Goal: Find contact information: Find contact information

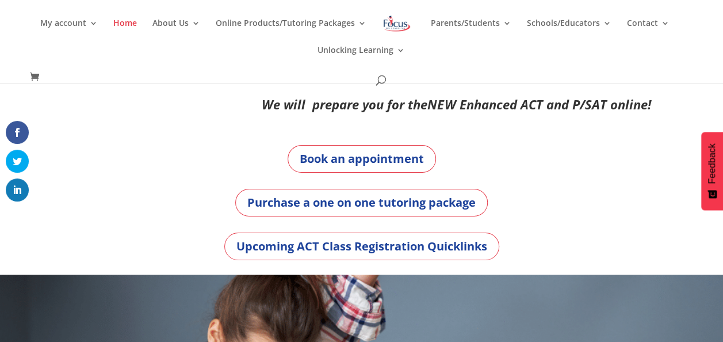
click at [635, 137] on div "Book an appointment Purchase a one on one tutoring package Upcoming ACT Class R…" at bounding box center [362, 203] width 579 height 144
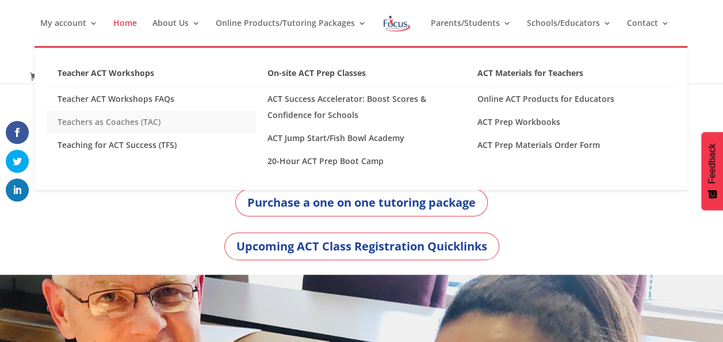
click at [138, 125] on link "Teachers as Coaches (TAC)" at bounding box center [151, 121] width 210 height 23
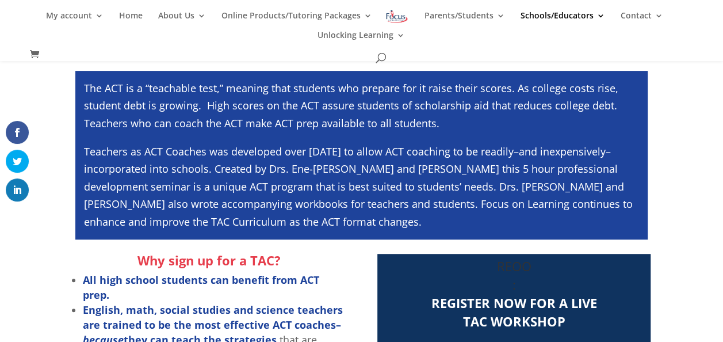
scroll to position [188, 0]
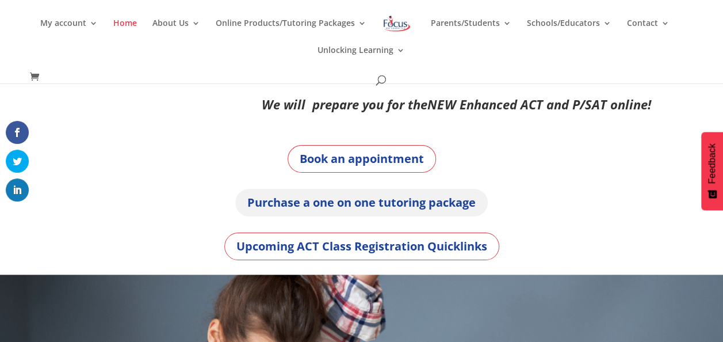
click at [376, 203] on link "Purchase a one on one tutoring package" at bounding box center [361, 203] width 253 height 28
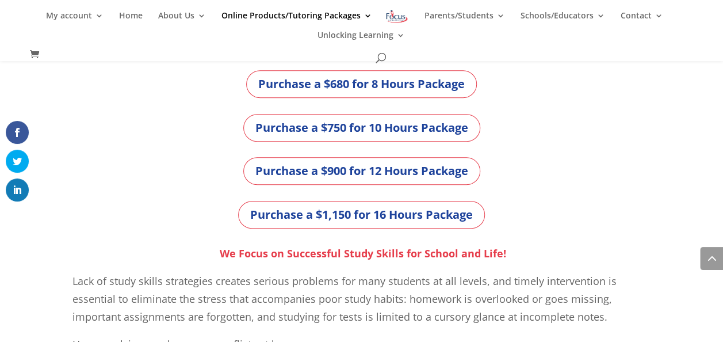
scroll to position [467, 0]
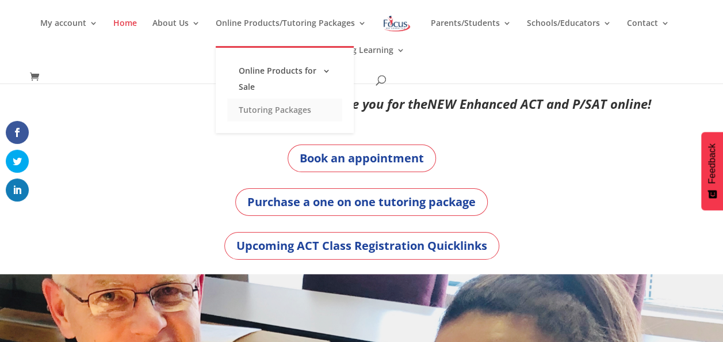
click at [296, 110] on link "Tutoring Packages" at bounding box center [284, 109] width 115 height 23
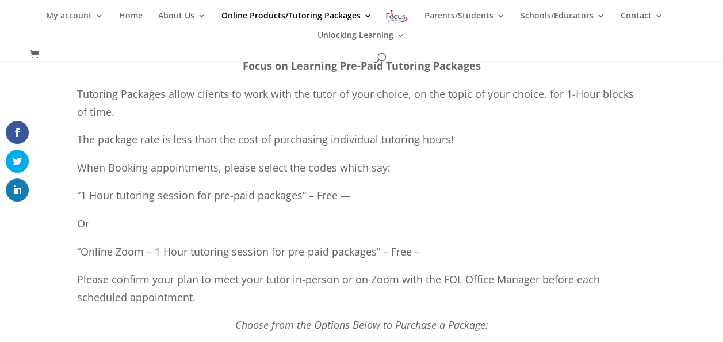
scroll to position [140, 0]
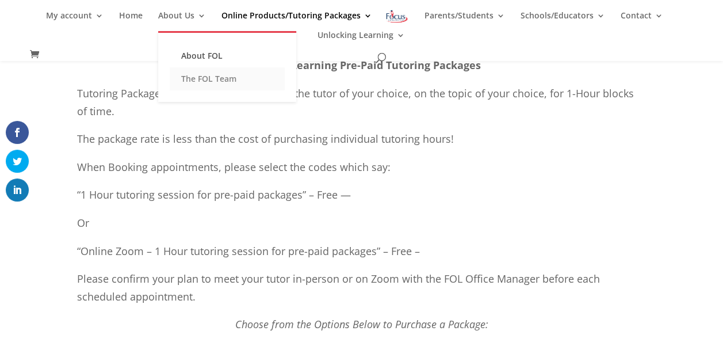
click at [223, 78] on link "The FOL Team" at bounding box center [227, 78] width 115 height 23
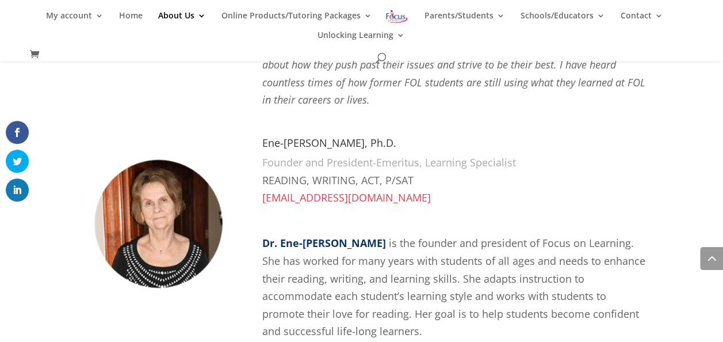
scroll to position [1261, 0]
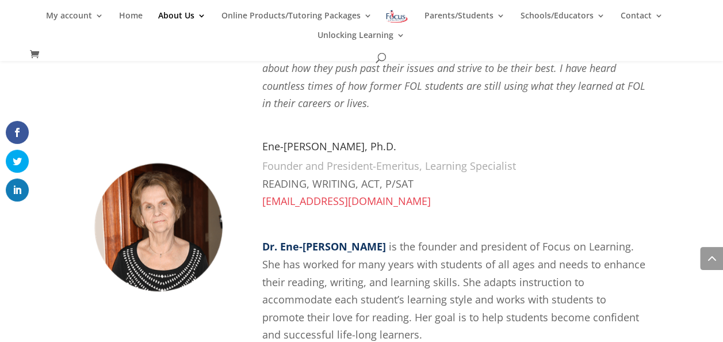
click at [363, 194] on link "EneC@FocusOnLearningCenter.com" at bounding box center [346, 201] width 169 height 14
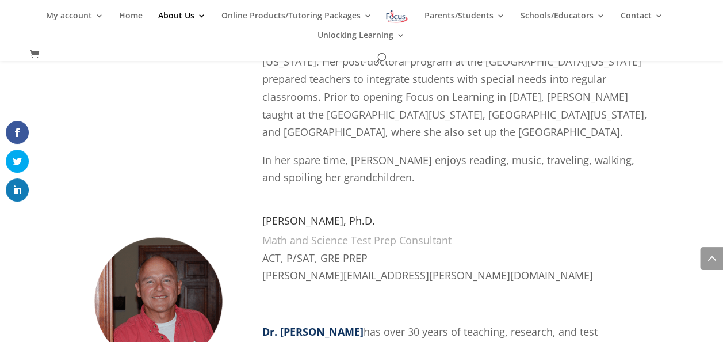
scroll to position [1731, 0]
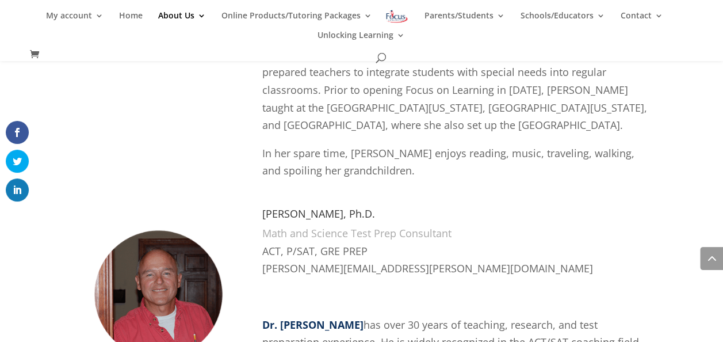
click at [401, 242] on p "ACT, P/SAT, GRE PREP Gary.Moss@FocusOnLearningCenter.com" at bounding box center [456, 264] width 389 height 45
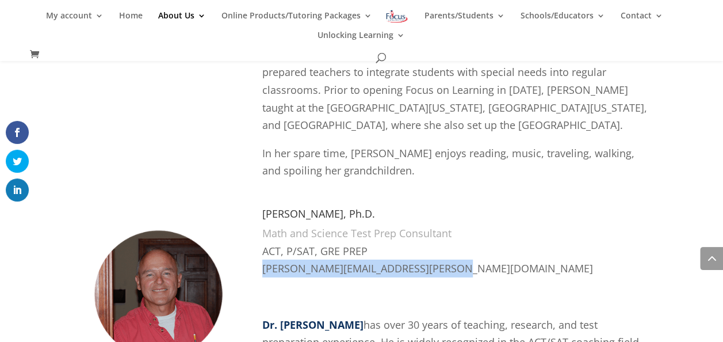
drag, startPoint x: 263, startPoint y: 197, endPoint x: 459, endPoint y: 197, distance: 196.2
click at [459, 242] on p "ACT, P/SAT, GRE PREP Gary.Moss@FocusOnLearningCenter.com" at bounding box center [456, 264] width 389 height 45
drag, startPoint x: 459, startPoint y: 197, endPoint x: 425, endPoint y: 199, distance: 34.6
copy p "Gary.Moss@FocusOnLearningCenter.com"
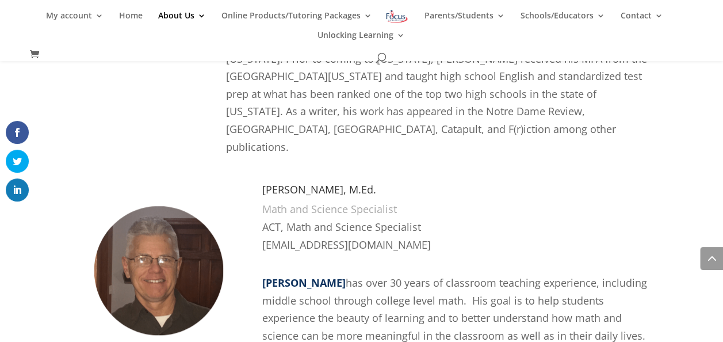
scroll to position [2431, 0]
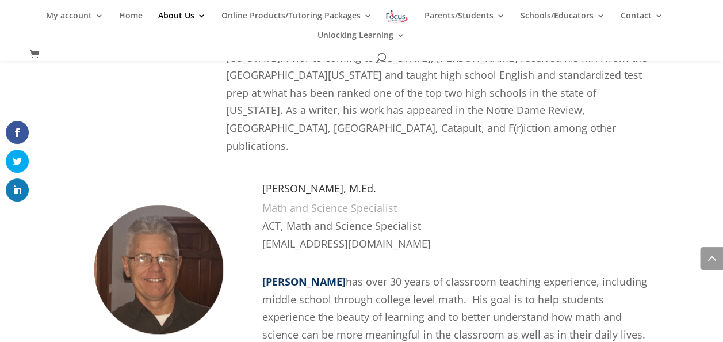
drag, startPoint x: 264, startPoint y: 121, endPoint x: 446, endPoint y: 123, distance: 182.4
click at [431, 237] on span "TLarkin@FocusOnLearningCenter.com" at bounding box center [346, 244] width 169 height 14
drag, startPoint x: 446, startPoint y: 123, endPoint x: 415, endPoint y: 124, distance: 31.1
copy span "TLarkin@FocusOnLearningCenter.com"
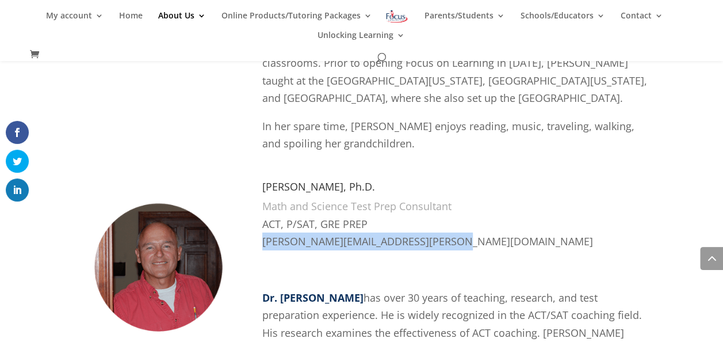
scroll to position [1765, 0]
